Goal: Task Accomplishment & Management: Complete application form

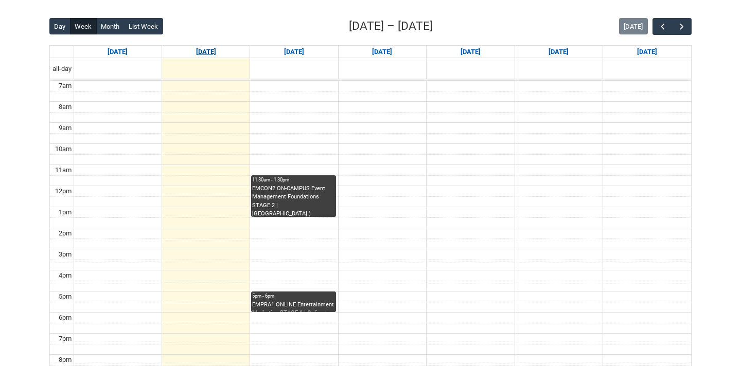
scroll to position [255, 0]
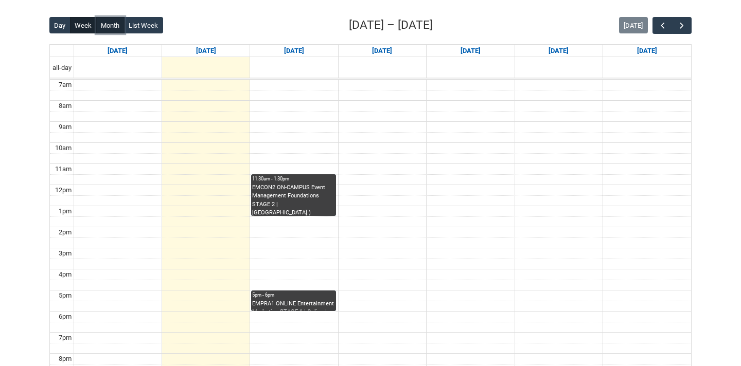
click at [110, 22] on button "Month" at bounding box center [110, 25] width 28 height 16
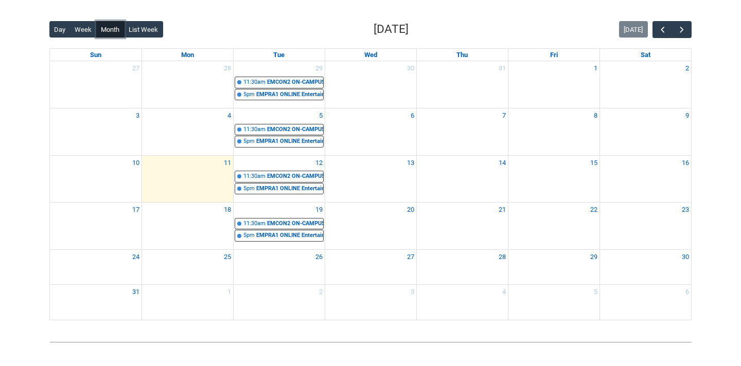
scroll to position [250, 0]
click at [684, 25] on button "button" at bounding box center [682, 30] width 20 height 17
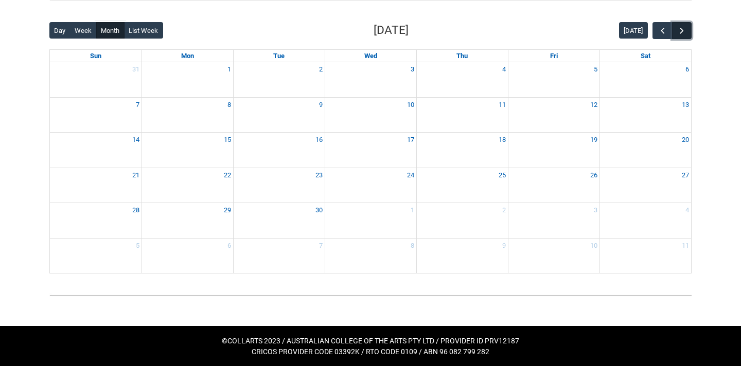
click at [684, 26] on span "button" at bounding box center [681, 31] width 10 height 10
click at [107, 27] on button "Month" at bounding box center [110, 30] width 28 height 16
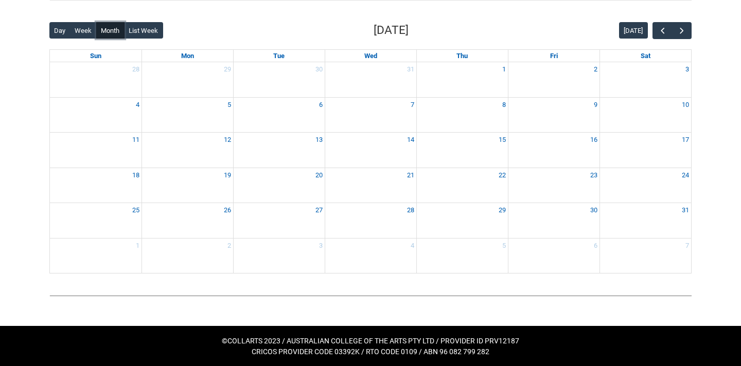
click at [116, 28] on button "Month" at bounding box center [110, 30] width 28 height 16
click at [129, 20] on div "Back Loading... This page should update in a few seconds... Day Week Month List…" at bounding box center [370, 147] width 658 height 268
click at [142, 30] on button "List Week" at bounding box center [143, 30] width 39 height 16
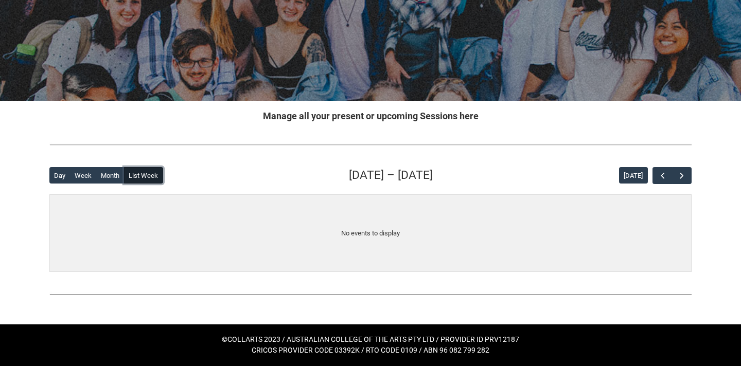
scroll to position [105, 0]
click at [100, 168] on button "Month" at bounding box center [110, 175] width 28 height 16
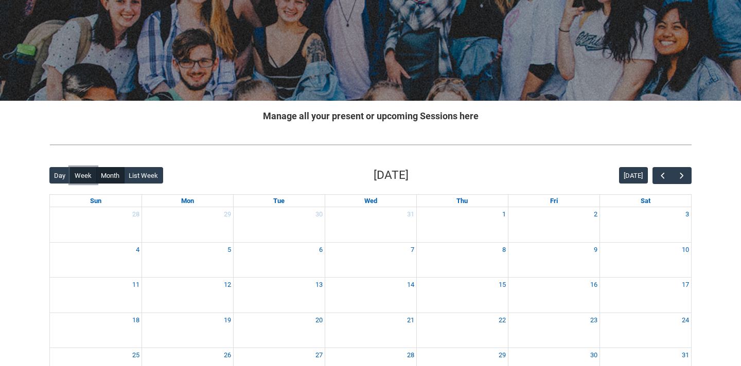
click at [82, 174] on button "Week" at bounding box center [83, 175] width 27 height 16
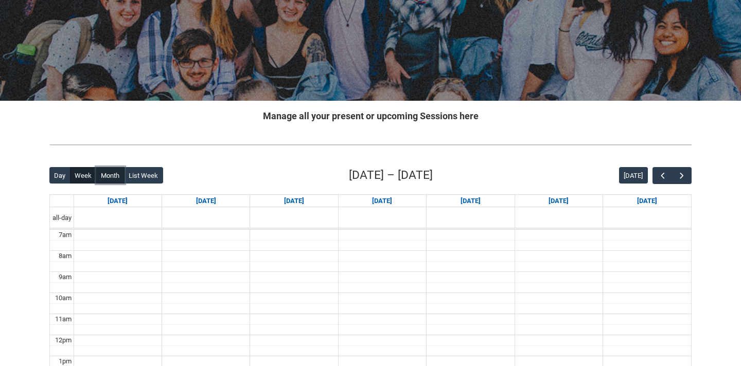
click at [109, 174] on button "Month" at bounding box center [110, 175] width 28 height 16
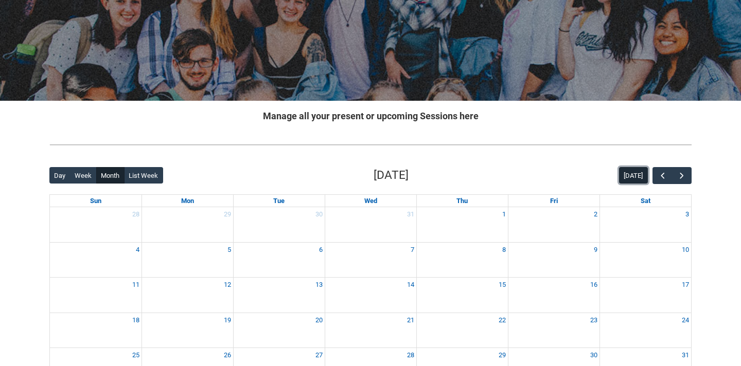
click at [636, 180] on button "[DATE]" at bounding box center [633, 175] width 29 height 16
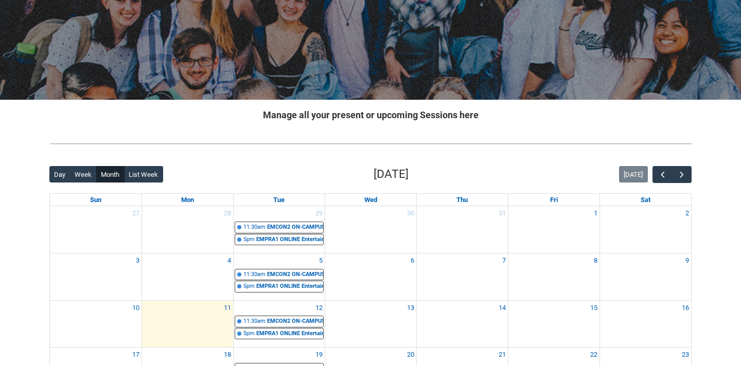
scroll to position [0, 0]
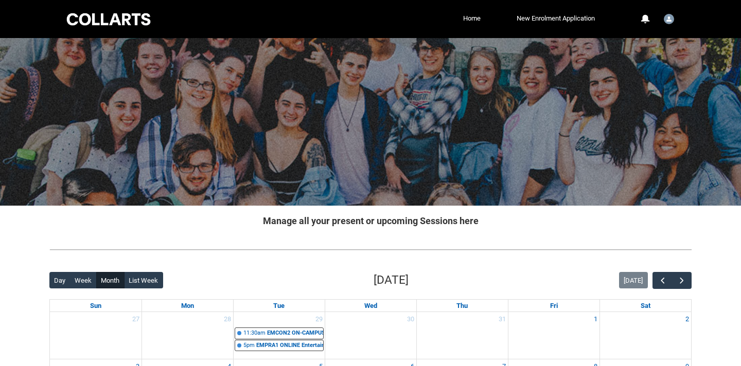
click at [121, 16] on div at bounding box center [108, 19] width 87 height 16
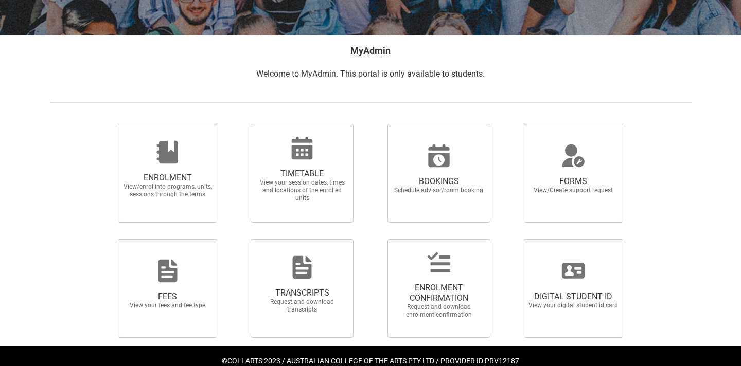
scroll to position [170, 0]
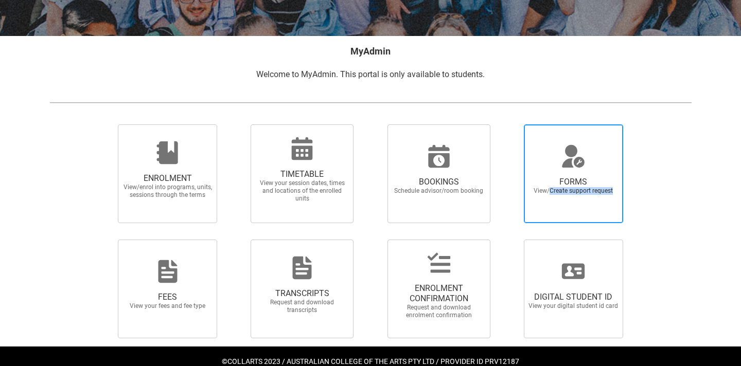
click at [549, 196] on span "FORMS View/Create support request" at bounding box center [573, 186] width 99 height 34
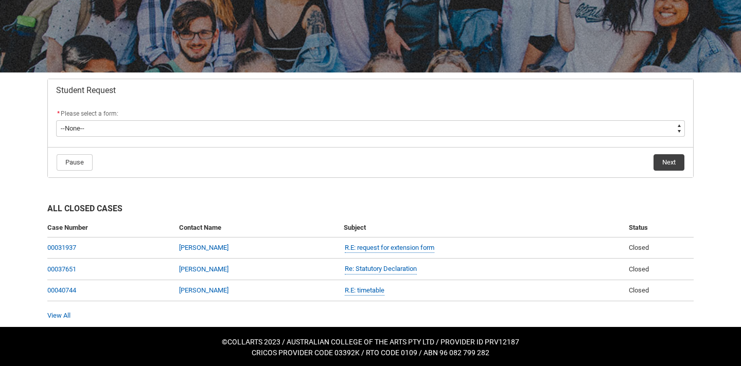
scroll to position [135, 0]
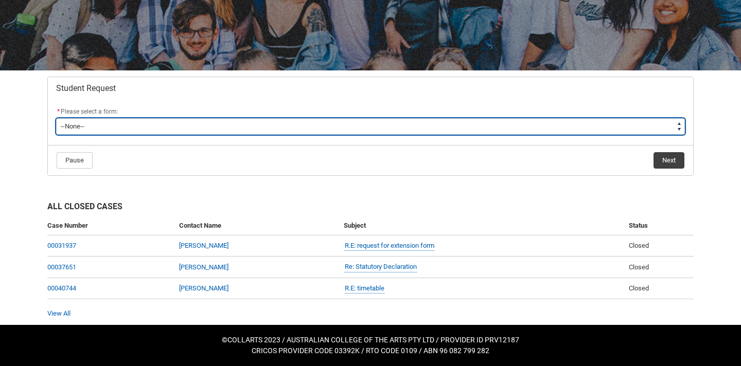
click at [121, 130] on select "--None-- Academic Transcript Application to Appeal Assignment Extension Change …" at bounding box center [370, 126] width 629 height 16
type lightning-select "Assignment_Extension_Choice"
select select "Assignment_Extension_Choice"
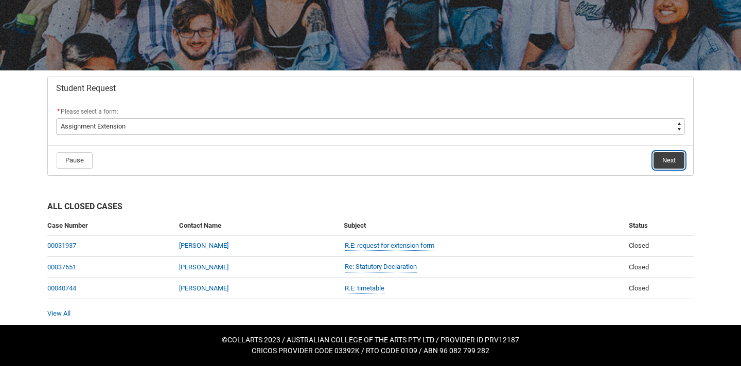
click at [665, 161] on button "Next" at bounding box center [668, 160] width 31 height 16
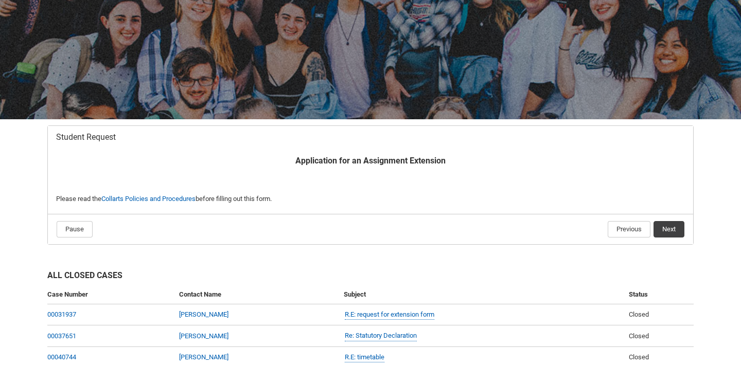
scroll to position [110, 0]
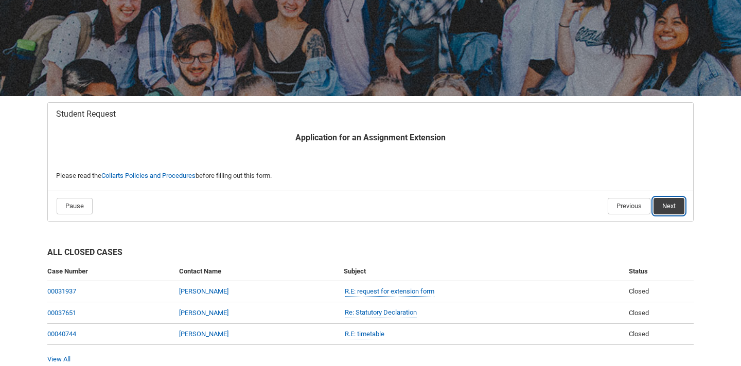
click at [663, 210] on button "Next" at bounding box center [668, 206] width 31 height 16
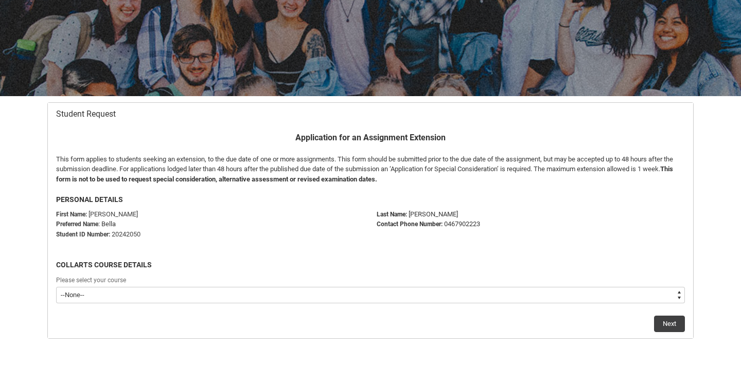
click at [128, 290] on select "--None-- Diploma of Applied Business (Entertainment Management) V2" at bounding box center [370, 295] width 629 height 16
type lightning-select "recordPicklist_ProgramEnrollment.a0jOZ000003EeNFYA0"
select select "recordPicklist_ProgramEnrollment.a0jOZ000003EeNFYA0"
click at [672, 328] on button "Next" at bounding box center [669, 324] width 31 height 16
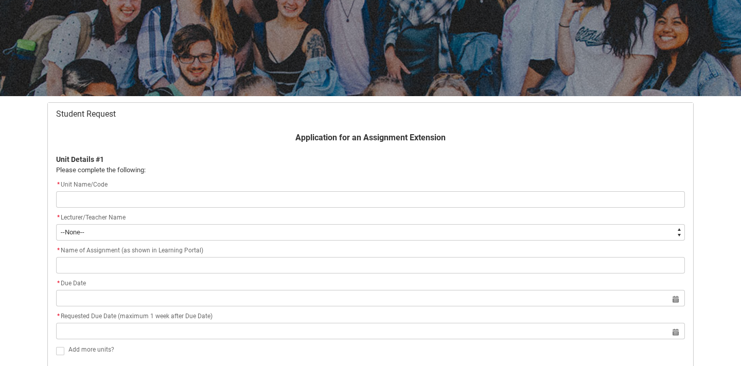
scroll to position [186, 0]
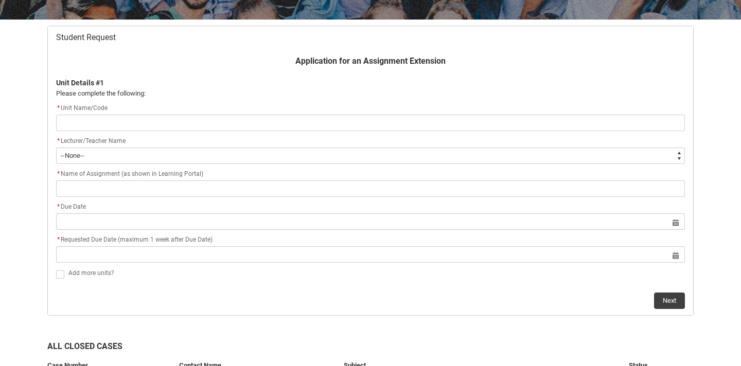
click at [226, 129] on input "Redu_Student_Request flow" at bounding box center [370, 123] width 629 height 16
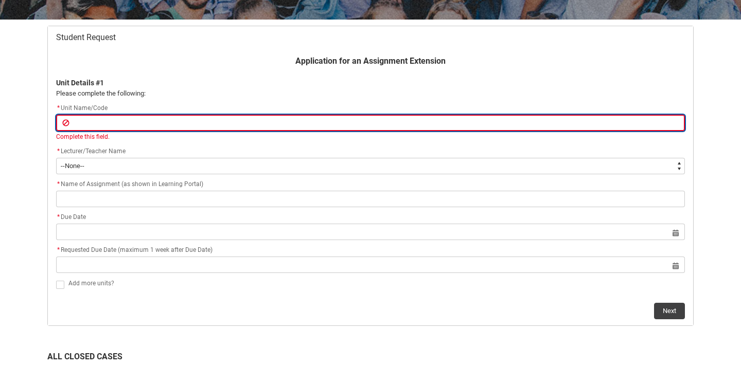
click at [178, 121] on input "Redu_Student_Request flow" at bounding box center [370, 123] width 629 height 16
type lightning-primitive-input-simple "EMPRA1"
type input "EMPRA1"
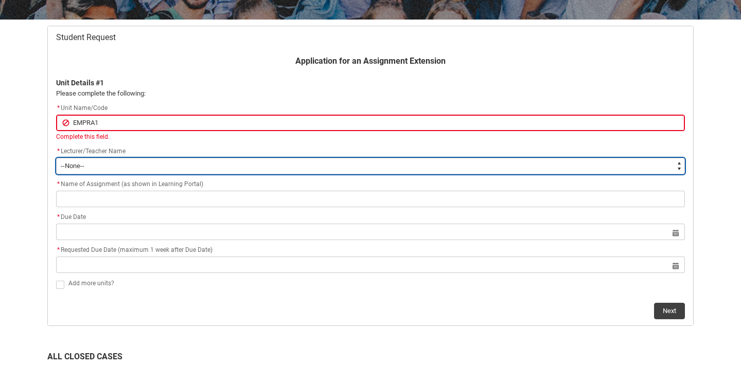
click at [145, 162] on select "--None-- [PERSON_NAME] [PERSON_NAME] [PERSON_NAME] [PERSON_NAME] [PERSON_NAME] …" at bounding box center [370, 166] width 629 height 16
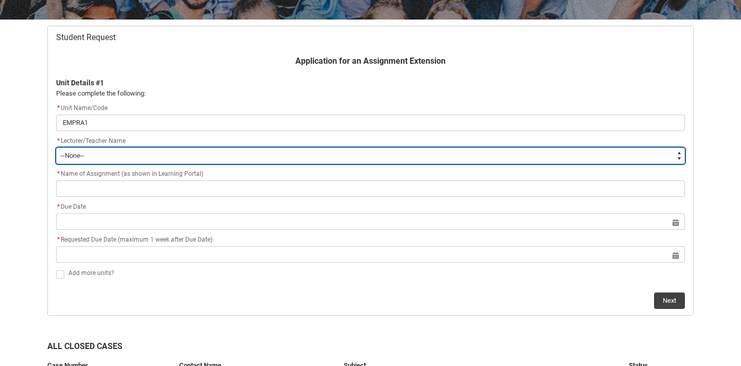
type lightning-select "Faculty_NamefromAtoM.0035g00000b9AZeAAM"
select select "Faculty_NamefromAtoM.0035g00000b9AZeAAM"
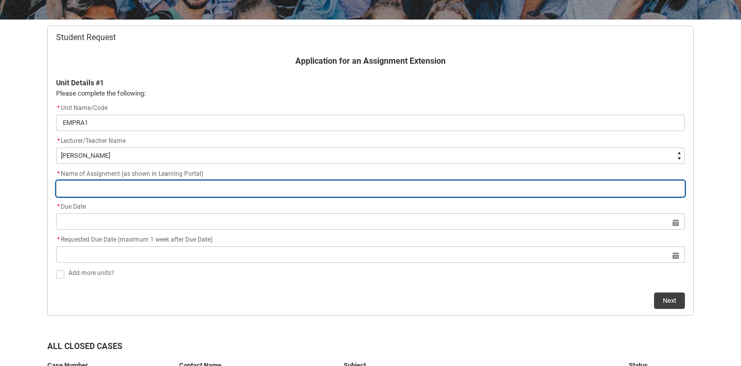
click at [98, 192] on input "Redu_Student_Request flow" at bounding box center [370, 189] width 629 height 16
paste input "Assignment 3: Entertainment Marketing Strategy Plan"
type lightning-primitive-input-simple "Assignment 3: Entertainment Marketing Strategy Plan"
type input "Assignment 3: Entertainment Marketing Strategy Plan"
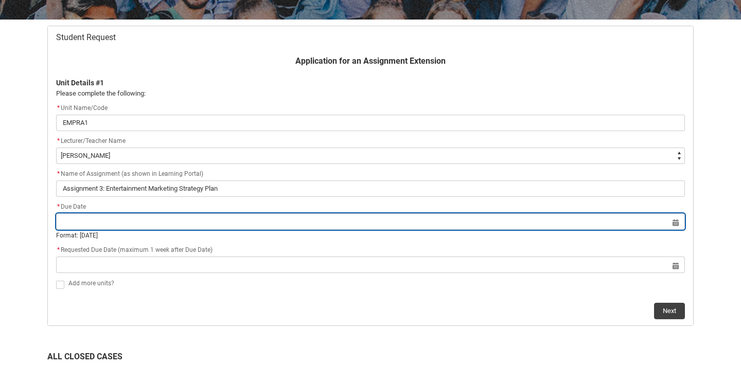
click at [98, 222] on input "Redu_Student_Request flow" at bounding box center [370, 221] width 629 height 16
select select "2025"
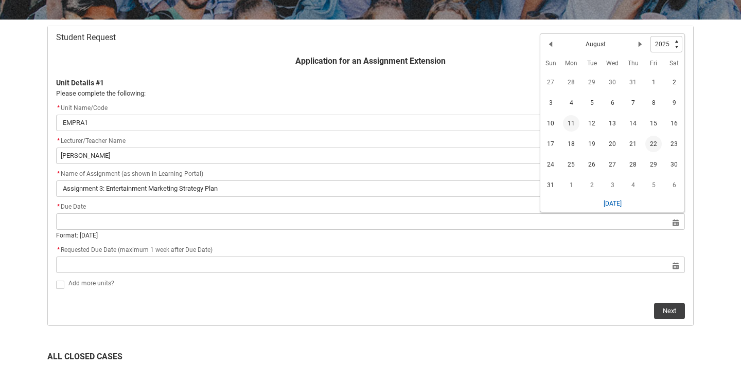
click at [648, 144] on span "22" at bounding box center [653, 144] width 16 height 16
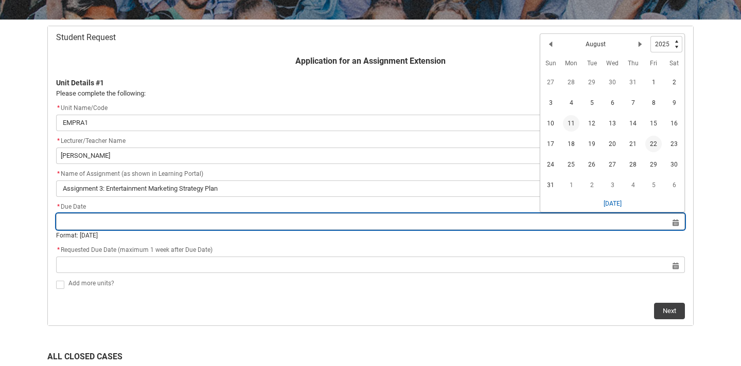
type lightning-datepicker "[DATE]"
type lightning-input "[DATE]"
type input "[DATE]"
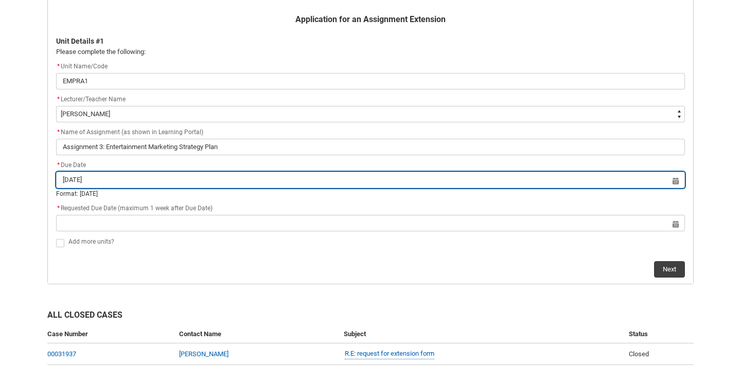
scroll to position [241, 0]
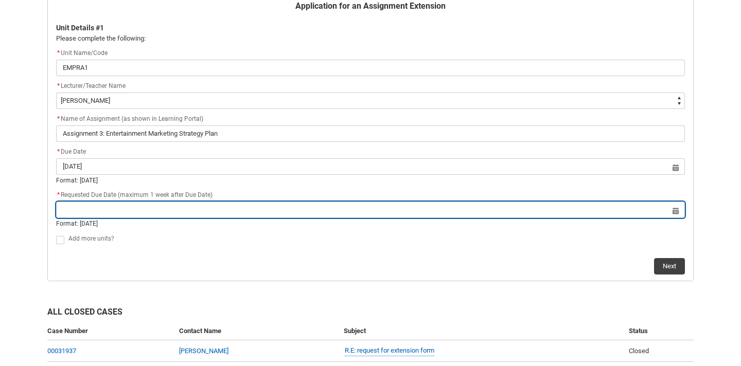
click at [673, 211] on input "Redu_Student_Request flow" at bounding box center [370, 210] width 629 height 16
select select "2025"
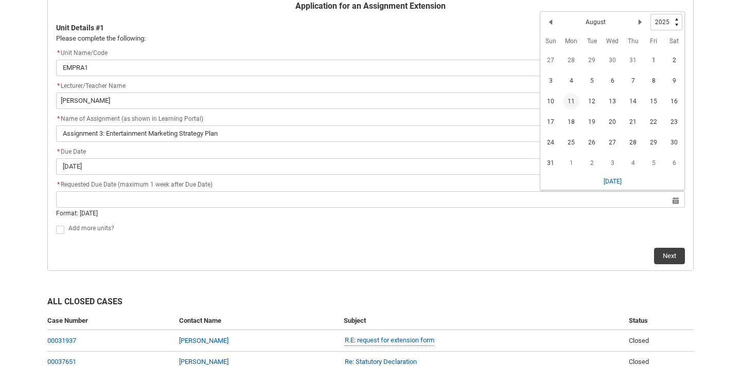
click at [711, 169] on div "Skip to Main Content Collarts Education Community Home New Enrolment Applicatio…" at bounding box center [370, 110] width 741 height 703
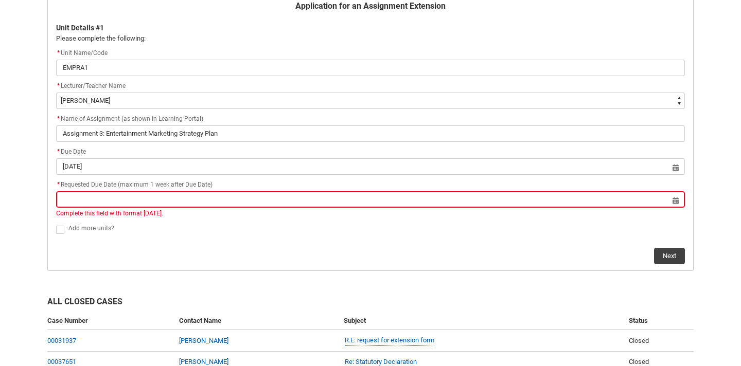
scroll to position [0, 0]
